Goal: Task Accomplishment & Management: Complete application form

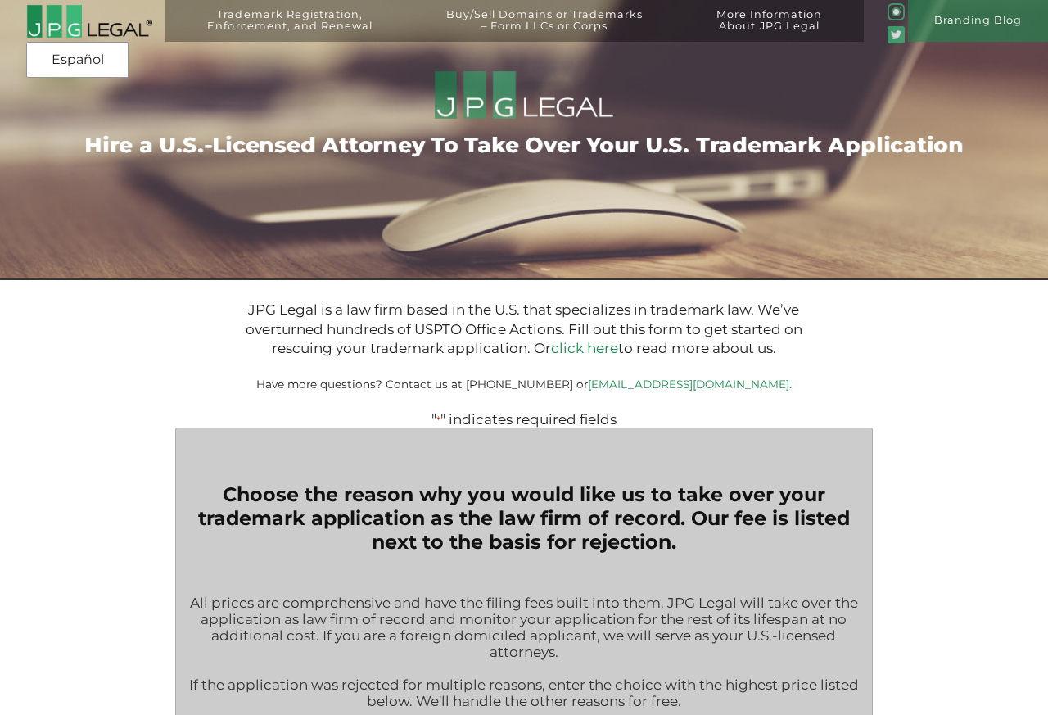
type input "$399.00"
